Goal: Task Accomplishment & Management: Manage account settings

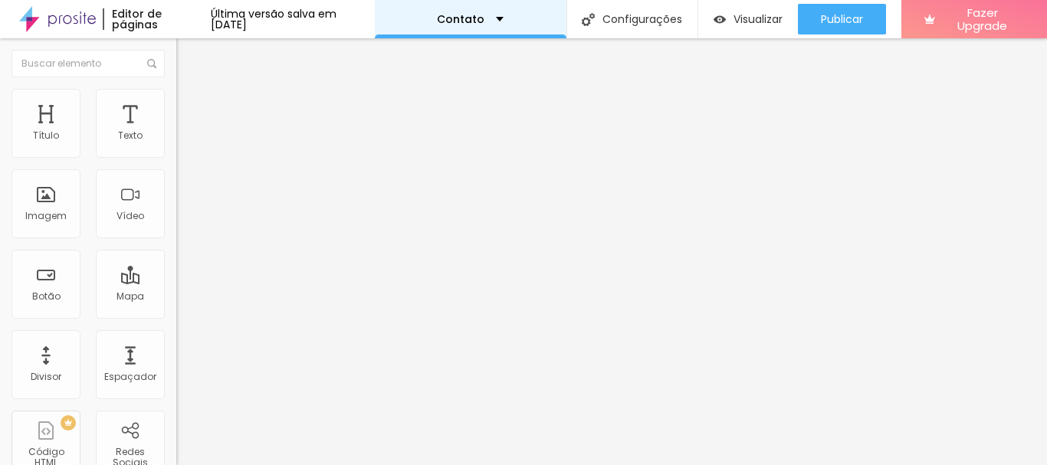
click at [542, 14] on div "Contato" at bounding box center [471, 19] width 192 height 38
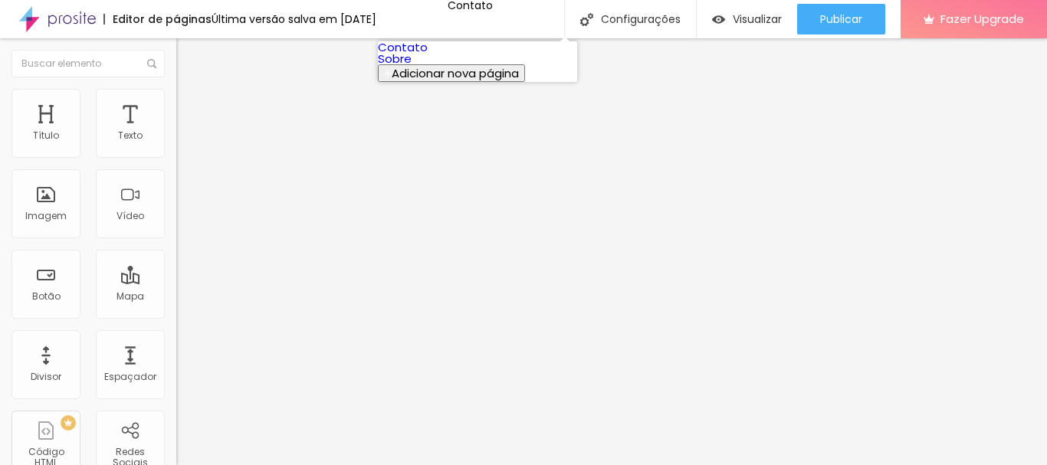
click at [412, 67] on link "Sobre" at bounding box center [395, 59] width 34 height 16
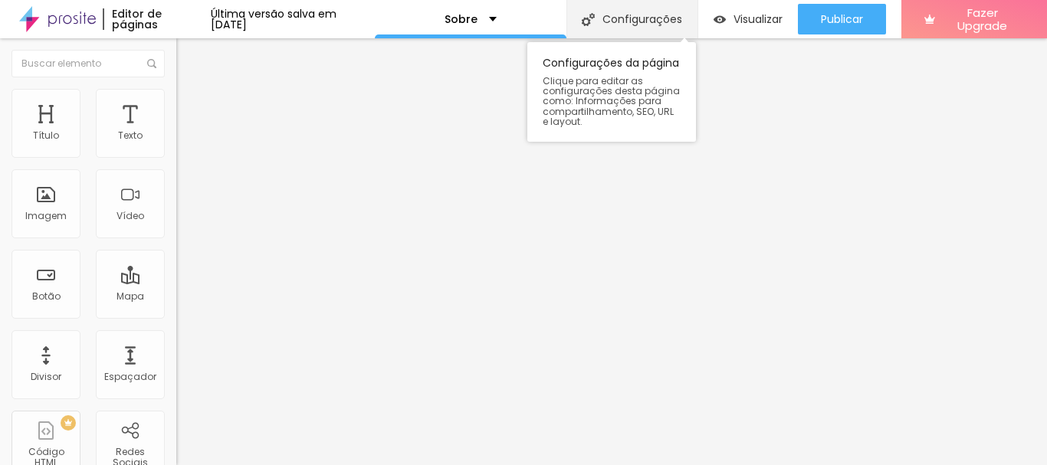
click at [631, 31] on div "Configurações" at bounding box center [631, 19] width 131 height 38
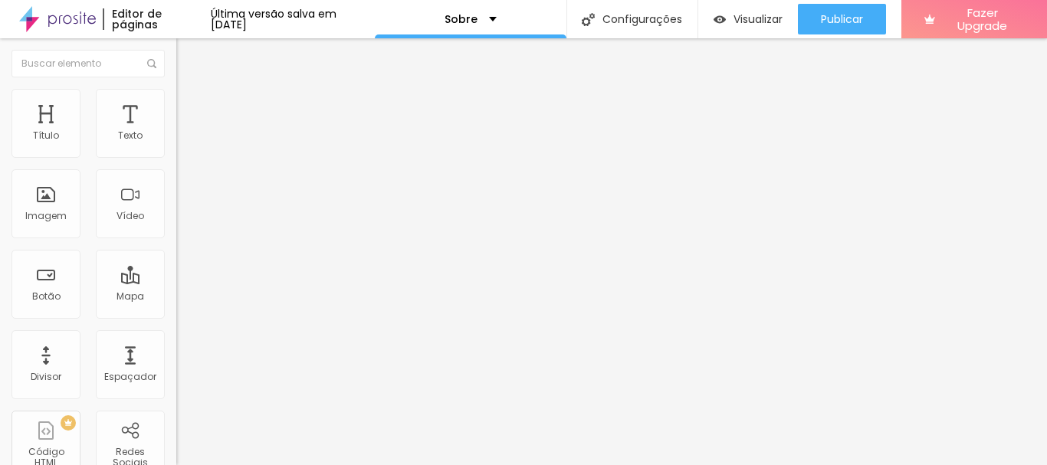
scroll to position [91, 0]
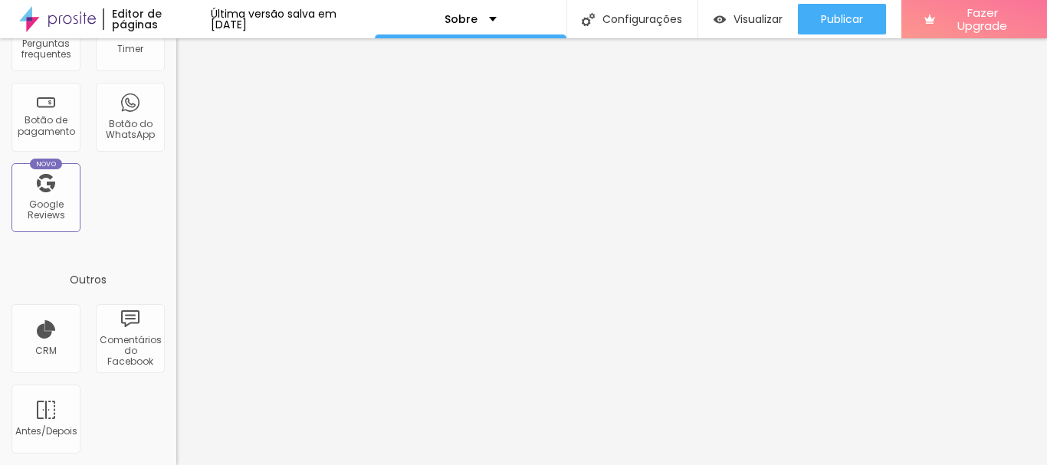
scroll to position [0, 0]
